Goal: Register for event/course

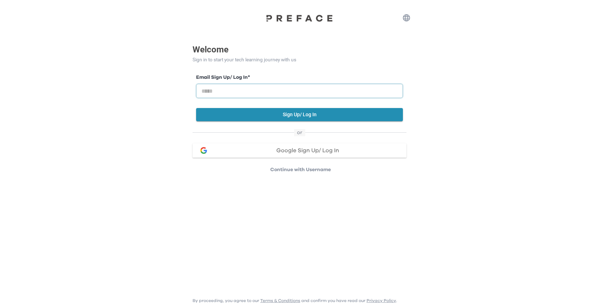
click at [273, 88] on input "email" at bounding box center [299, 91] width 207 height 14
type input "**********"
click at [284, 115] on button "Sign Up/ Log In" at bounding box center [299, 114] width 207 height 13
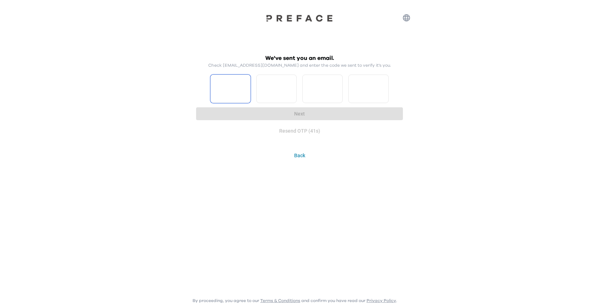
click at [239, 92] on input "Please enter OTP character 1" at bounding box center [230, 89] width 40 height 29
type input "*"
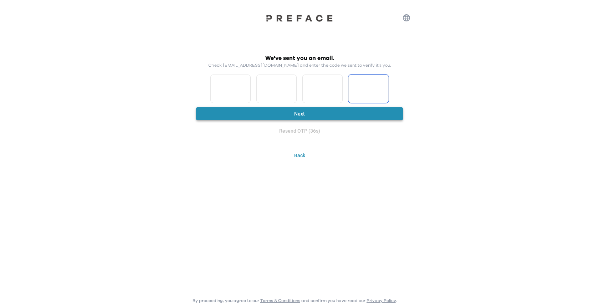
type input "*"
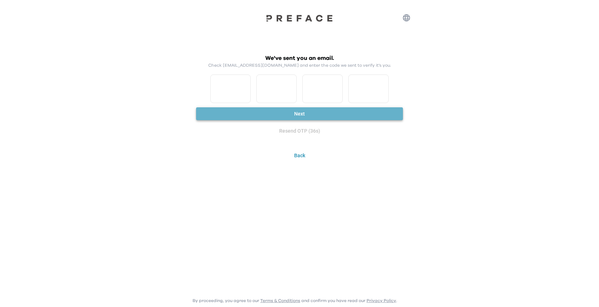
click at [253, 118] on button "Next" at bounding box center [299, 113] width 207 height 13
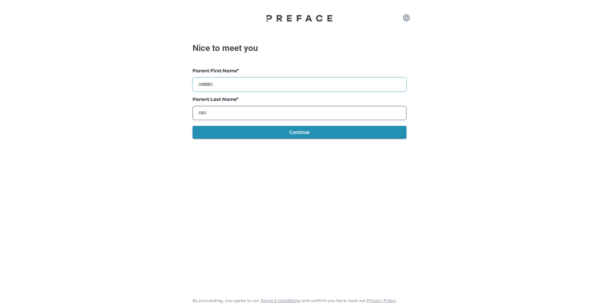
click at [212, 85] on input "text" at bounding box center [300, 84] width 214 height 14
click at [214, 112] on input "text" at bounding box center [300, 113] width 214 height 14
click at [208, 116] on input "text" at bounding box center [300, 113] width 214 height 14
type input "*******"
click at [208, 85] on input "text" at bounding box center [300, 84] width 214 height 14
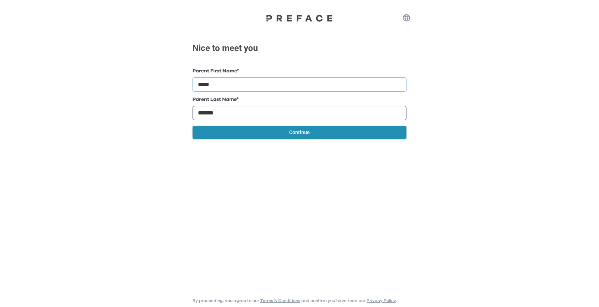
type input "*****"
click at [300, 131] on button "Continue" at bounding box center [300, 132] width 214 height 13
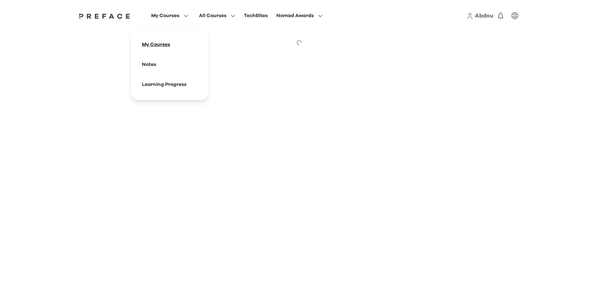
click at [162, 44] on span at bounding box center [169, 45] width 67 height 20
click at [154, 64] on span at bounding box center [169, 65] width 67 height 20
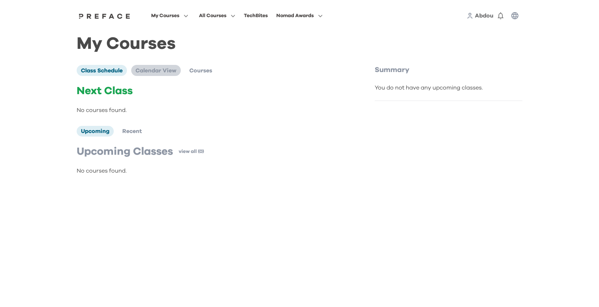
click at [165, 72] on span "Calendar View" at bounding box center [156, 71] width 41 height 6
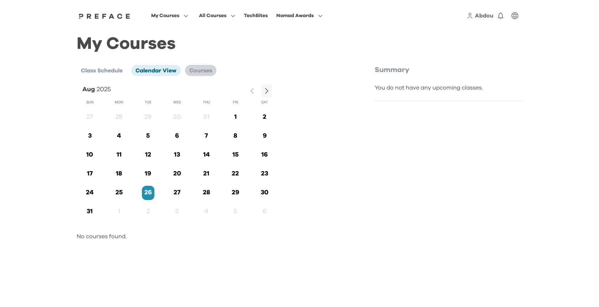
click at [203, 70] on span "Courses" at bounding box center [200, 71] width 23 height 6
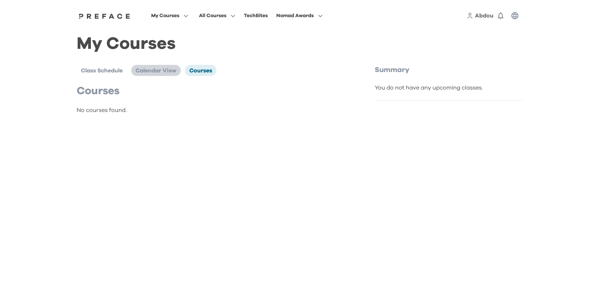
click at [167, 68] on span "Calendar View" at bounding box center [156, 71] width 41 height 6
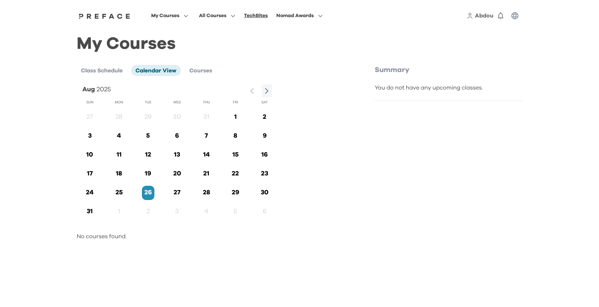
click at [252, 13] on div "TechBites" at bounding box center [256, 15] width 24 height 9
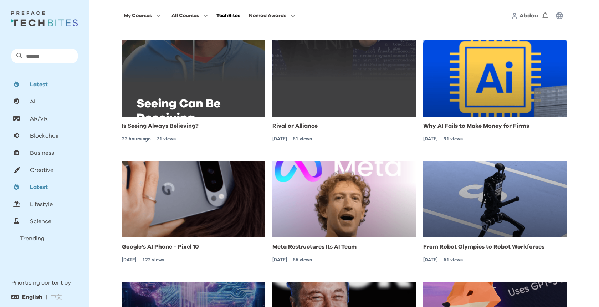
click at [32, 102] on p "AI" at bounding box center [32, 101] width 5 height 9
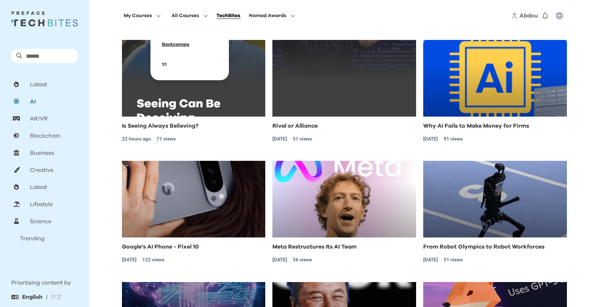
click at [174, 45] on span at bounding box center [189, 45] width 67 height 20
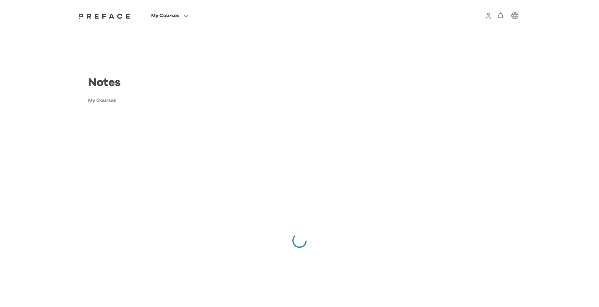
click at [99, 17] on img at bounding box center [104, 16] width 55 height 6
click at [487, 18] on icon at bounding box center [489, 15] width 6 height 6
click at [517, 17] on icon "button" at bounding box center [515, 15] width 7 height 7
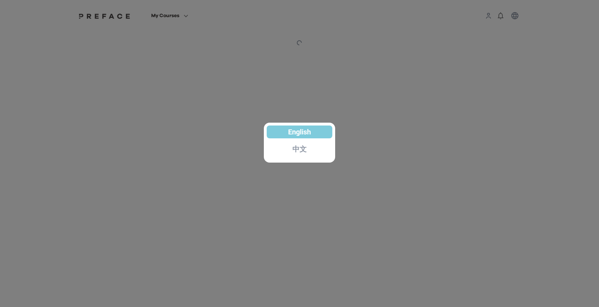
click at [400, 83] on div at bounding box center [299, 153] width 599 height 307
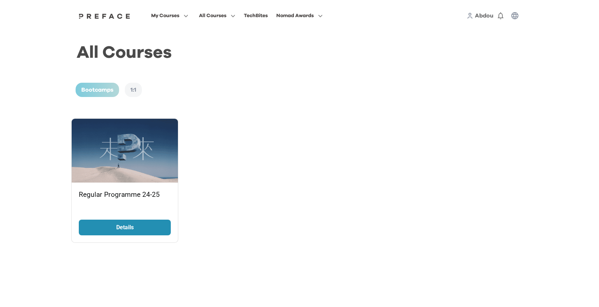
click at [136, 92] on div "1:1" at bounding box center [133, 90] width 17 height 14
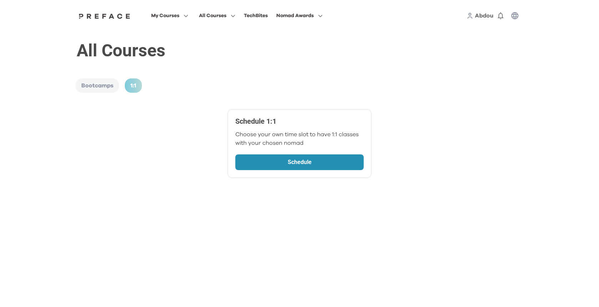
click at [90, 90] on div "Bootcamps" at bounding box center [98, 85] width 44 height 14
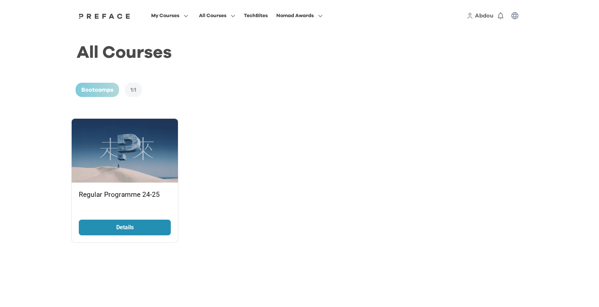
click at [127, 228] on p "Details" at bounding box center [125, 227] width 54 height 9
